Goal: Task Accomplishment & Management: Use online tool/utility

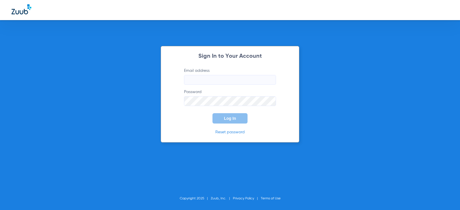
click at [205, 75] on label "Email address" at bounding box center [230, 76] width 92 height 17
click at [205, 75] on input "Email address" at bounding box center [230, 80] width 92 height 10
type input "[EMAIL_ADDRESS][DOMAIN_NAME]"
click at [213, 113] on button "Log In" at bounding box center [230, 118] width 35 height 10
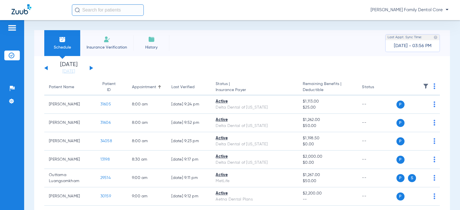
click at [91, 68] on button at bounding box center [91, 68] width 3 height 4
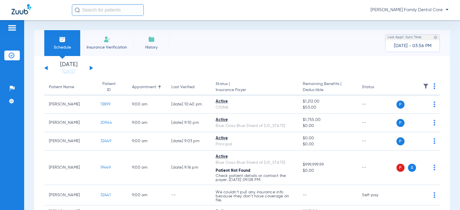
click at [91, 68] on button at bounding box center [91, 68] width 3 height 4
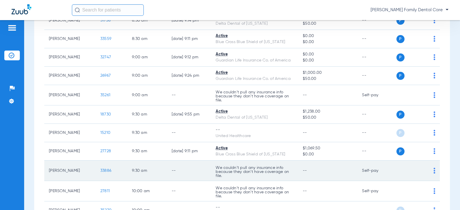
scroll to position [230, 0]
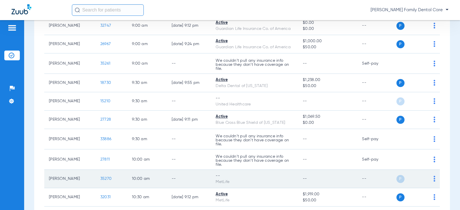
click at [107, 179] on span "35270" at bounding box center [105, 179] width 11 height 4
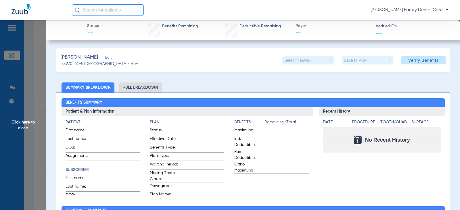
click at [25, 122] on span "Click here to close" at bounding box center [23, 125] width 46 height 210
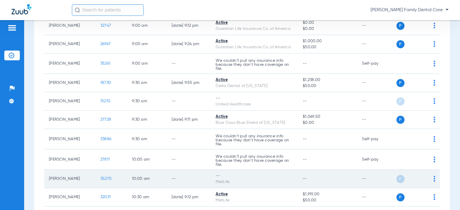
click at [434, 178] on img at bounding box center [435, 179] width 2 height 6
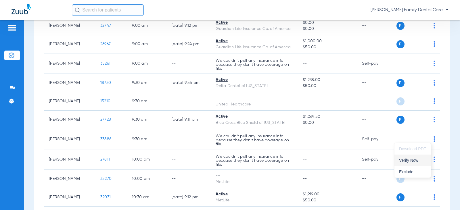
click at [408, 160] on span "Verify Now" at bounding box center [412, 161] width 27 height 4
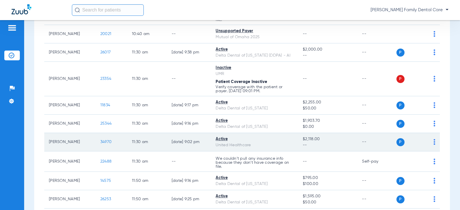
scroll to position [518, 0]
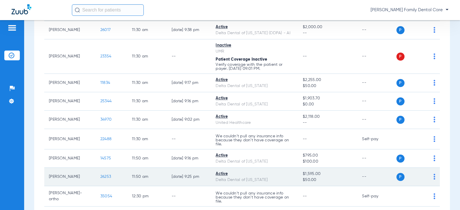
click at [103, 177] on span "26253" at bounding box center [105, 177] width 11 height 4
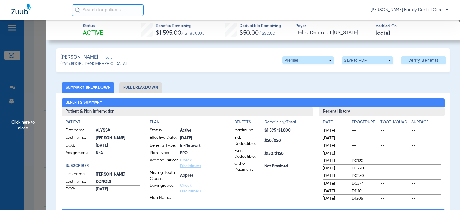
click at [138, 87] on li "Full Breakdown" at bounding box center [140, 88] width 43 height 10
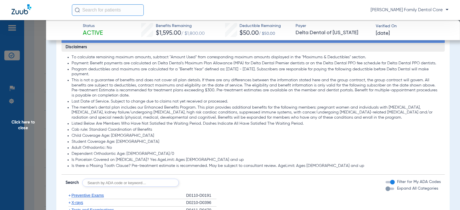
scroll to position [460, 0]
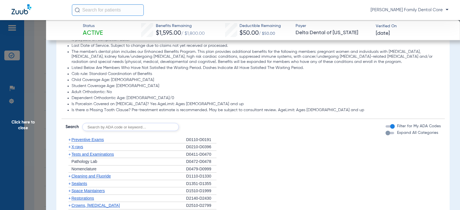
click at [70, 139] on span "+" at bounding box center [69, 140] width 2 height 5
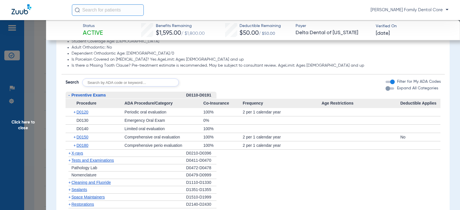
scroll to position [518, 0]
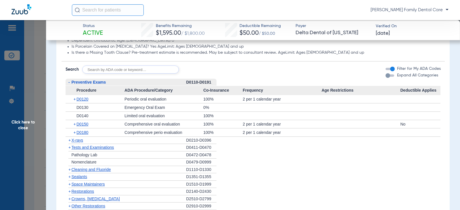
click at [69, 82] on span "-" at bounding box center [68, 82] width 1 height 5
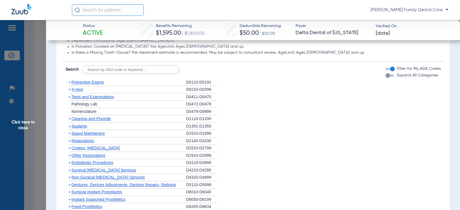
click at [69, 90] on span "+" at bounding box center [69, 89] width 2 height 5
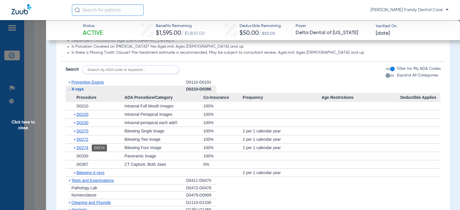
click at [82, 148] on span "D0274" at bounding box center [83, 148] width 12 height 5
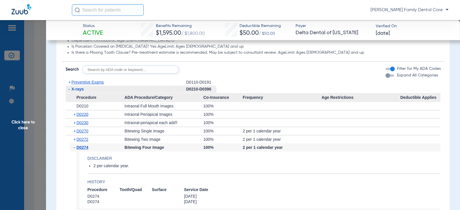
click at [74, 148] on span "-" at bounding box center [75, 148] width 3 height 8
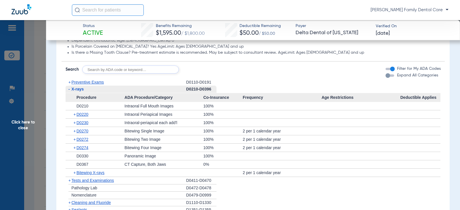
click at [68, 90] on span "-" at bounding box center [68, 89] width 1 height 5
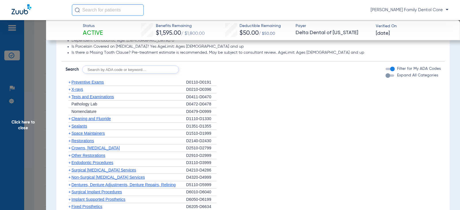
click at [70, 98] on span "+" at bounding box center [69, 97] width 2 height 5
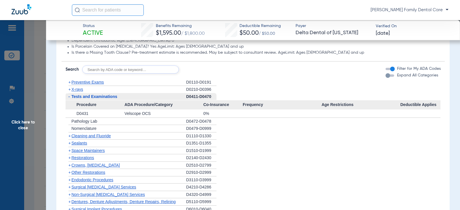
click at [68, 97] on span "-" at bounding box center [69, 96] width 6 height 7
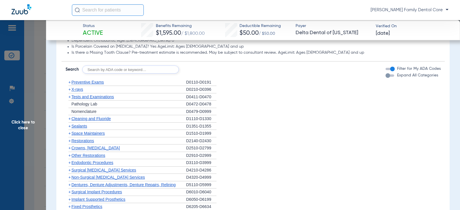
click at [69, 119] on span "+" at bounding box center [69, 119] width 2 height 5
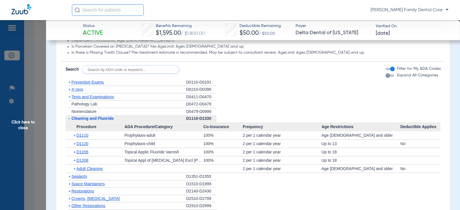
click at [69, 119] on span "-" at bounding box center [68, 118] width 1 height 5
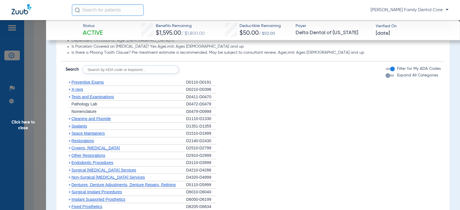
click at [70, 129] on span "+" at bounding box center [69, 126] width 2 height 5
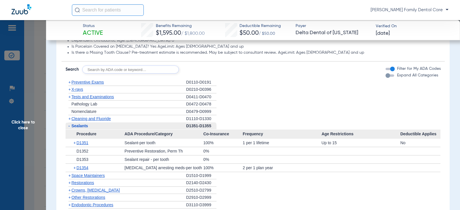
click at [69, 119] on span "+" at bounding box center [69, 119] width 2 height 5
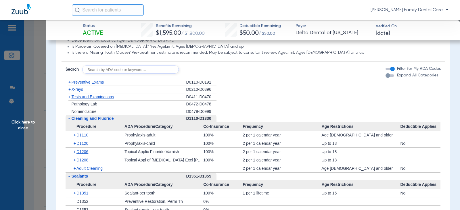
click at [69, 119] on span "-" at bounding box center [68, 118] width 1 height 5
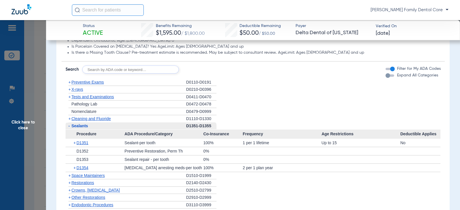
click at [69, 127] on span "-" at bounding box center [68, 126] width 1 height 5
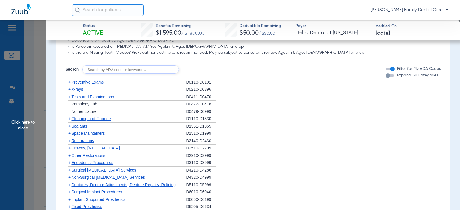
click at [70, 142] on span "+" at bounding box center [69, 141] width 2 height 5
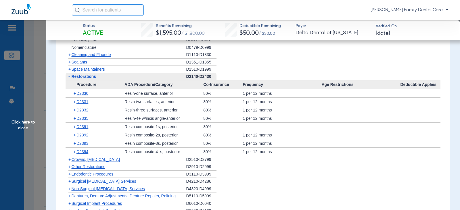
scroll to position [575, 0]
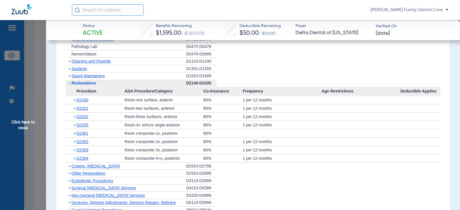
click at [68, 83] on span "-" at bounding box center [68, 83] width 1 height 5
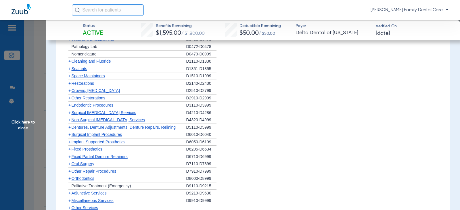
click at [70, 92] on span "+" at bounding box center [69, 90] width 2 height 5
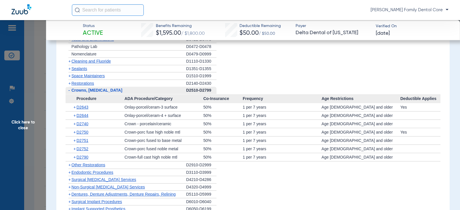
click at [70, 92] on span "-" at bounding box center [69, 90] width 6 height 7
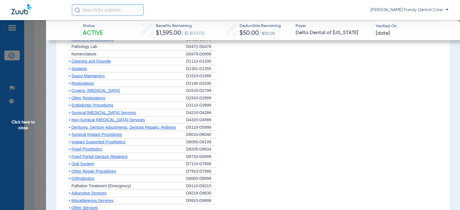
click at [70, 100] on span "+" at bounding box center [69, 98] width 2 height 5
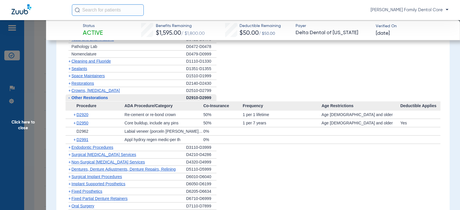
click at [70, 100] on span "-" at bounding box center [69, 97] width 6 height 7
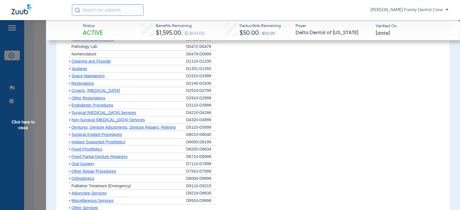
click at [70, 105] on span "+" at bounding box center [69, 105] width 2 height 5
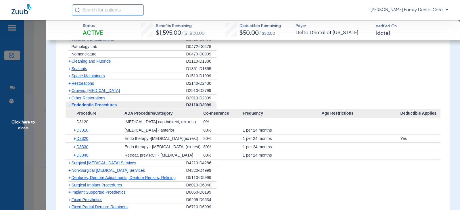
click at [70, 105] on span "-" at bounding box center [68, 105] width 1 height 5
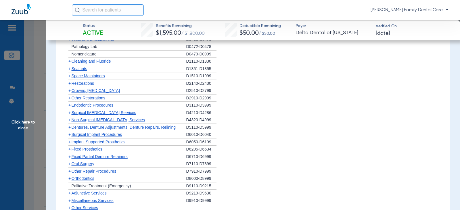
click at [70, 126] on span "+" at bounding box center [69, 127] width 2 height 5
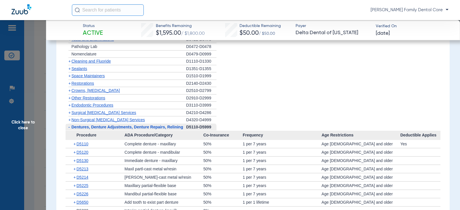
click at [70, 126] on span "-" at bounding box center [69, 127] width 6 height 7
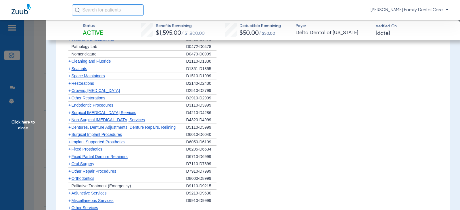
click at [69, 119] on span "+" at bounding box center [69, 120] width 2 height 5
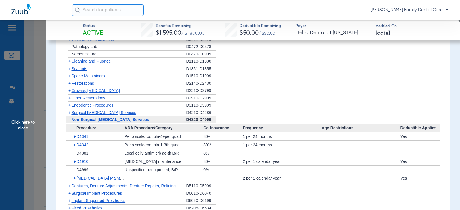
click at [69, 120] on span "-" at bounding box center [68, 119] width 1 height 5
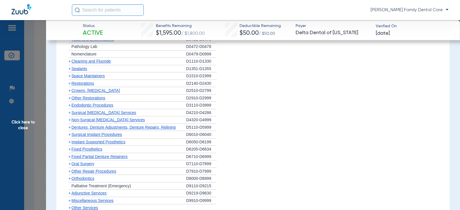
click at [69, 134] on span "+" at bounding box center [69, 134] width 2 height 5
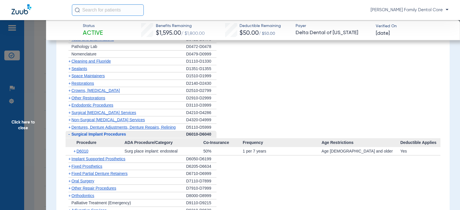
click at [69, 134] on span "-" at bounding box center [68, 134] width 1 height 5
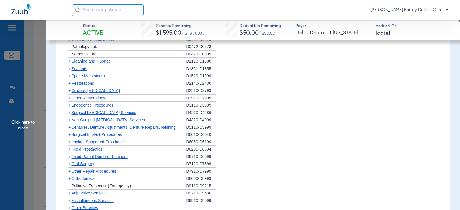
click at [70, 142] on span "+" at bounding box center [69, 142] width 2 height 5
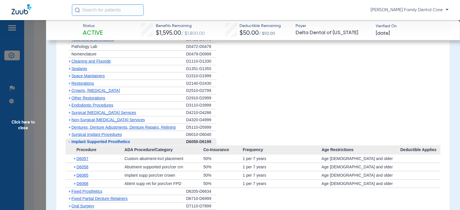
click at [70, 142] on span "-" at bounding box center [69, 141] width 6 height 7
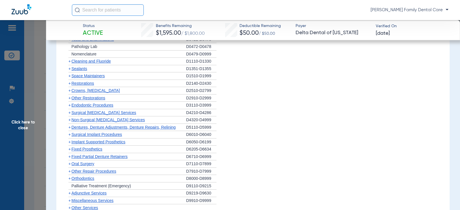
scroll to position [633, 0]
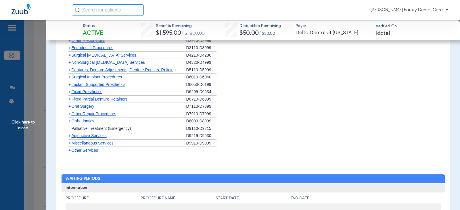
click at [70, 93] on span "+" at bounding box center [69, 91] width 2 height 5
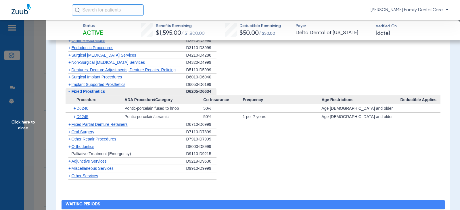
click at [70, 93] on span "-" at bounding box center [69, 91] width 6 height 7
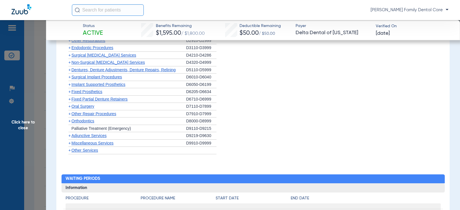
click at [69, 99] on span "+" at bounding box center [69, 99] width 2 height 5
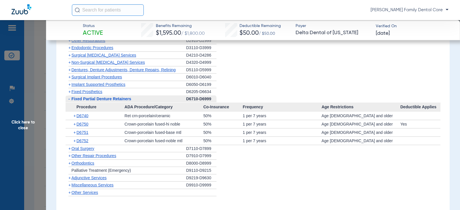
click at [69, 99] on span "-" at bounding box center [68, 99] width 1 height 5
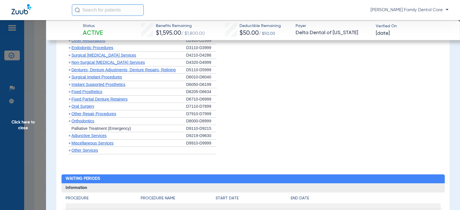
click at [69, 106] on span "+" at bounding box center [69, 106] width 2 height 5
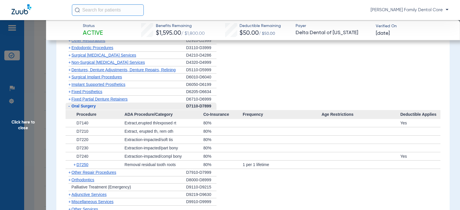
click at [69, 106] on span "-" at bounding box center [68, 106] width 1 height 5
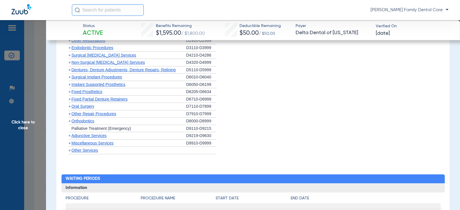
click at [70, 122] on span "+" at bounding box center [69, 121] width 2 height 5
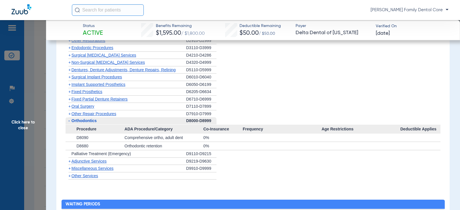
click at [70, 122] on span "-" at bounding box center [69, 120] width 6 height 7
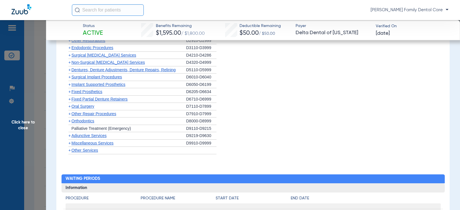
click at [69, 137] on span "+" at bounding box center [69, 135] width 2 height 5
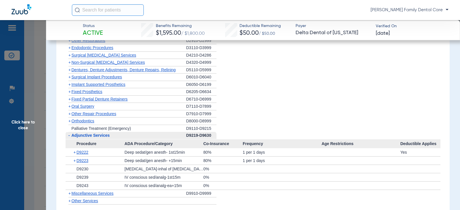
click at [68, 136] on span "-" at bounding box center [68, 135] width 1 height 5
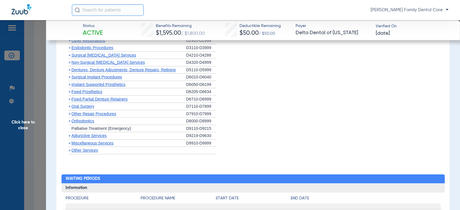
click at [68, 153] on span "+" at bounding box center [69, 150] width 2 height 5
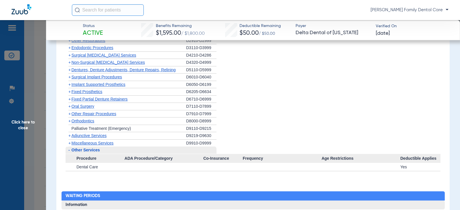
click at [68, 143] on span "+" at bounding box center [69, 143] width 2 height 5
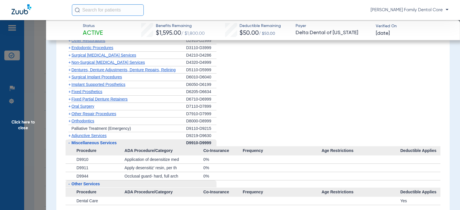
click at [21, 123] on span "Click here to close" at bounding box center [23, 125] width 46 height 210
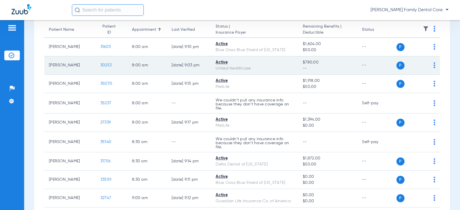
scroll to position [0, 0]
